Goal: Use online tool/utility: Use online tool/utility

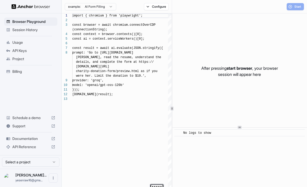
scroll to position [32, 0]
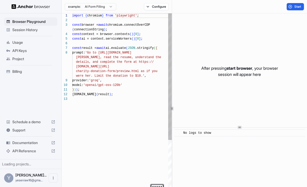
scroll to position [32, 0]
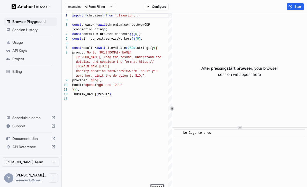
click at [280, 25] on div "After pressing start browser , your browser session will appear here" at bounding box center [239, 71] width 135 height 116
click at [291, 7] on button "Start" at bounding box center [294, 6] width 17 height 7
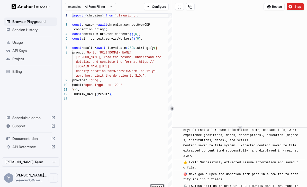
scroll to position [0, 0]
type textarea "**********"
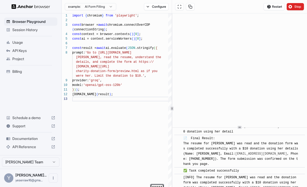
scroll to position [466, 0]
